Goal: Task Accomplishment & Management: Use online tool/utility

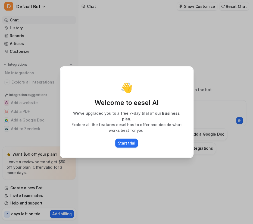
click at [137, 144] on div "Start trial" at bounding box center [126, 143] width 121 height 9
click at [130, 139] on button "Start trial" at bounding box center [126, 143] width 23 height 9
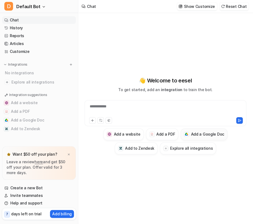
click at [202, 132] on h3 "Add a Google Doc" at bounding box center [207, 135] width 33 height 6
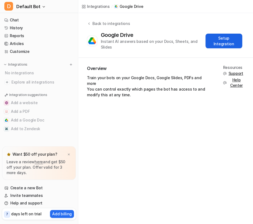
click at [238, 41] on button "Setup Integration" at bounding box center [223, 41] width 37 height 15
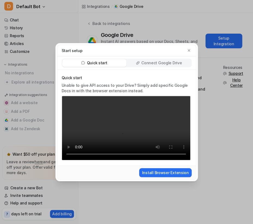
click at [158, 62] on div "Quick start Connect Google Drive" at bounding box center [127, 63] width 130 height 9
click at [161, 64] on div "Quick start Connect Google Drive" at bounding box center [126, 63] width 139 height 13
click at [158, 63] on div "Connect Google Drive" at bounding box center [159, 63] width 64 height 8
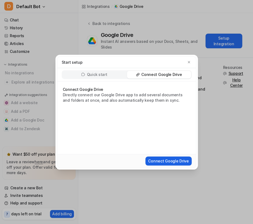
click at [179, 162] on button "Connect Google Drive" at bounding box center [168, 161] width 46 height 9
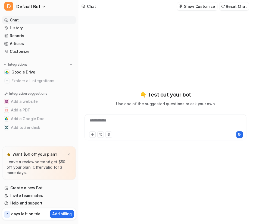
type textarea "**********"
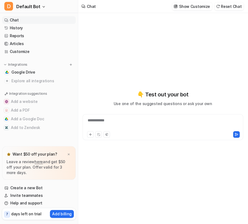
click at [25, 140] on nav "Chat History Reports Articles Customize Integrations Google Drive Explore all i…" at bounding box center [39, 80] width 78 height 132
drag, startPoint x: 46, startPoint y: 168, endPoint x: 22, endPoint y: 195, distance: 36.4
click at [22, 195] on div "D Default Bot Chat History Reports Articles Customize Integrations Google Drive…" at bounding box center [39, 112] width 78 height 224
click at [209, 0] on html "**********" at bounding box center [124, 112] width 248 height 224
click at [209, 23] on div "**********" at bounding box center [163, 118] width 161 height 211
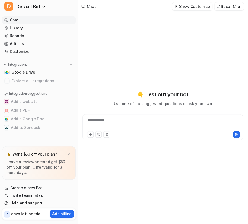
click at [6, 135] on nav "Chat History Reports Articles Customize Integrations Google Drive Explore all i…" at bounding box center [39, 80] width 78 height 132
drag, startPoint x: 6, startPoint y: 135, endPoint x: 14, endPoint y: 199, distance: 64.1
click at [14, 146] on nav "Chat History Reports Articles Customize Integrations Google Drive Explore all i…" at bounding box center [39, 80] width 78 height 132
click at [6, 129] on img at bounding box center [6, 127] width 3 height 3
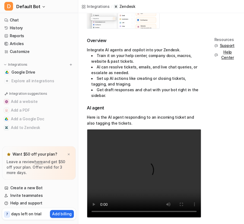
scroll to position [117, 0]
